Goal: Task Accomplishment & Management: Use online tool/utility

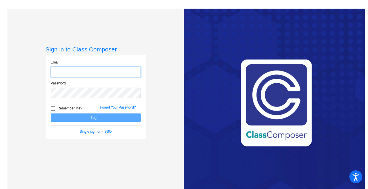
type input "mhesch@isd186.org"
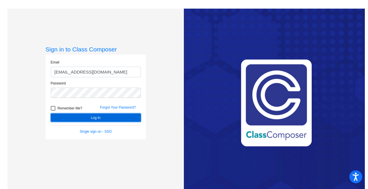
click at [100, 117] on button "Log In" at bounding box center [96, 117] width 90 height 8
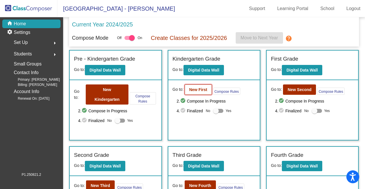
click at [191, 93] on button "New First" at bounding box center [198, 89] width 27 height 10
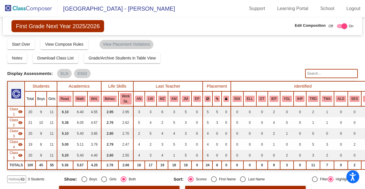
click at [158, 178] on mat-radio-group "Show: Boys Girls Both" at bounding box center [116, 179] width 105 height 6
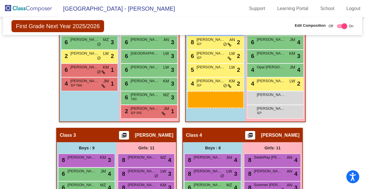
scroll to position [257, 0]
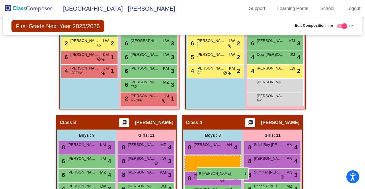
drag, startPoint x: 203, startPoint y: 87, endPoint x: 197, endPoint y: 167, distance: 80.3
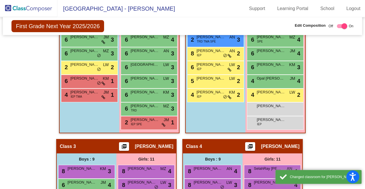
scroll to position [223, 0]
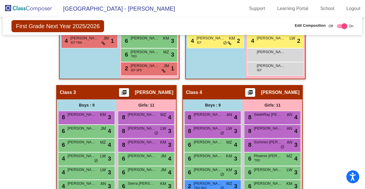
scroll to position [303, 0]
